Goal: Check status: Check status

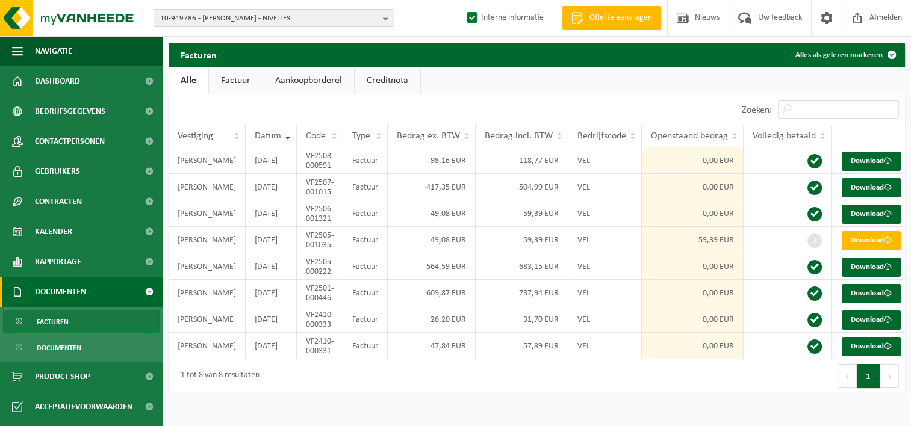
scroll to position [55, 0]
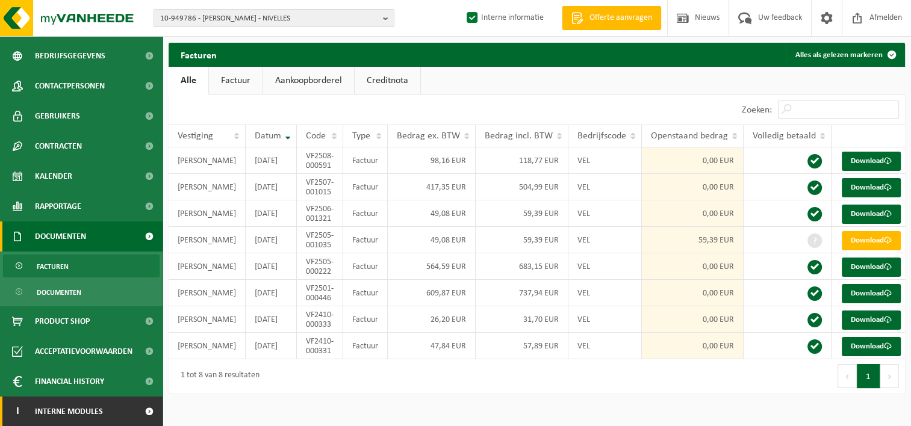
click at [135, 418] on span at bounding box center [148, 412] width 27 height 30
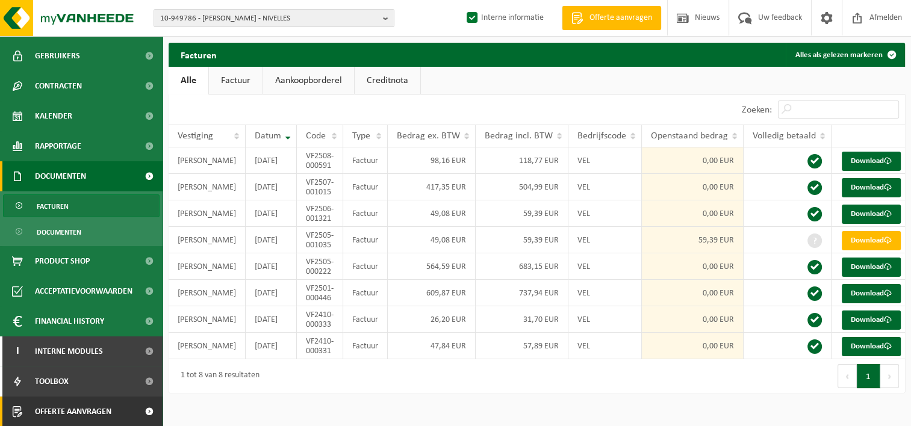
click at [116, 406] on link "Offerte aanvragen" at bounding box center [81, 412] width 163 height 30
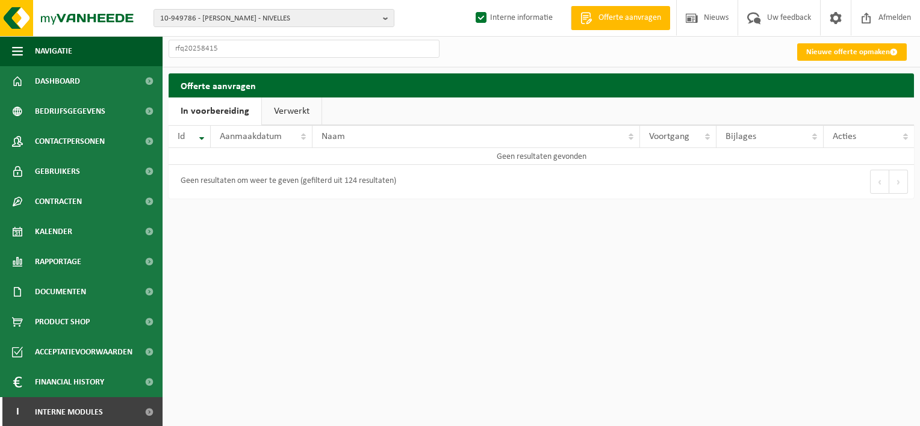
type input "rfq20258415"
click at [281, 111] on link "Verwerkt" at bounding box center [292, 112] width 60 height 28
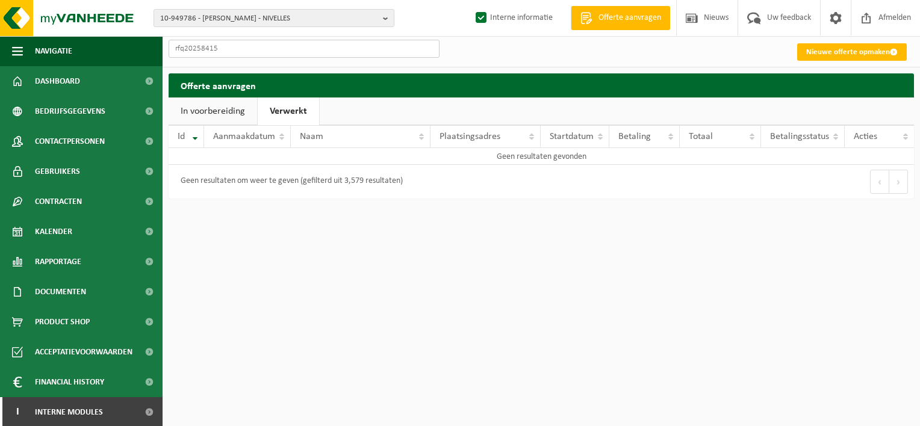
click at [245, 46] on input "rfq20258415" at bounding box center [304, 49] width 271 height 18
click at [232, 114] on link "In voorbereiding" at bounding box center [213, 112] width 88 height 28
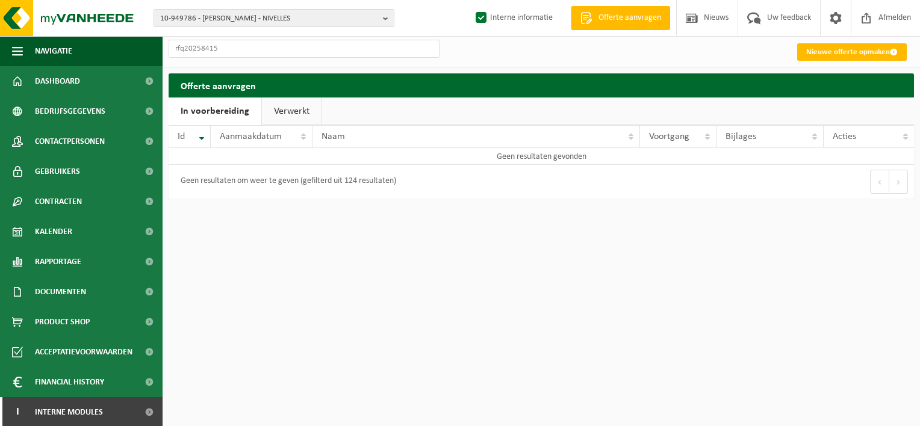
click at [279, 106] on link "Verwerkt" at bounding box center [292, 112] width 60 height 28
